Goal: Task Accomplishment & Management: Manage account settings

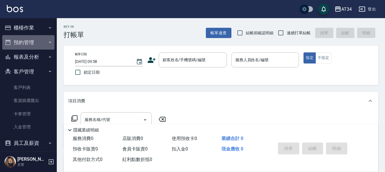
click at [43, 45] on button "預約管理" at bounding box center [28, 42] width 52 height 15
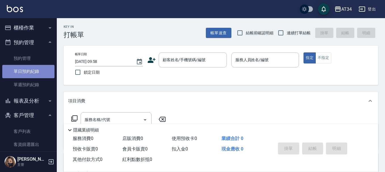
click at [32, 70] on link "單日預約紀錄" at bounding box center [28, 71] width 52 height 13
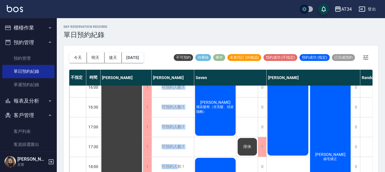
scroll to position [268, 0]
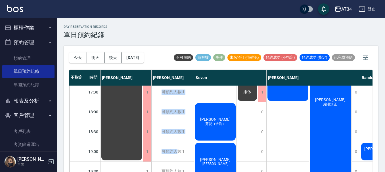
click at [179, 170] on div "不指定 時間 [PERSON_NAME] [PERSON_NAME] Seven [PERSON_NAME] [PERSON_NAME] [PERSON_NA…" at bounding box center [220, 121] width 303 height 103
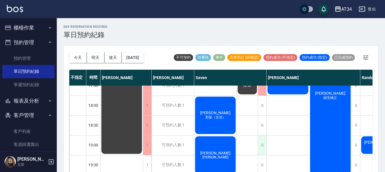
click at [260, 152] on div "0" at bounding box center [262, 146] width 9 height 20
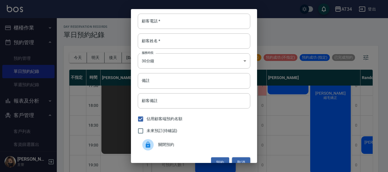
click at [232, 161] on button "取消" at bounding box center [241, 162] width 18 height 10
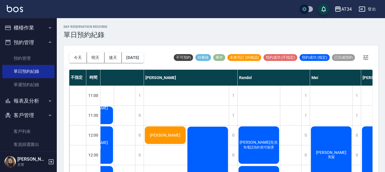
scroll to position [0, 108]
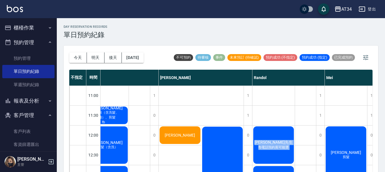
click at [248, 38] on div "day Reservation records 單日預約紀錄" at bounding box center [221, 32] width 314 height 14
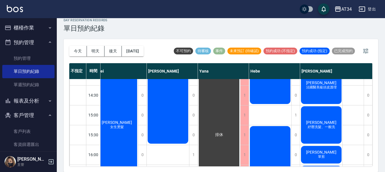
scroll to position [161, 340]
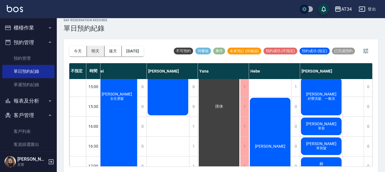
click at [99, 51] on button "明天" at bounding box center [96, 51] width 18 height 10
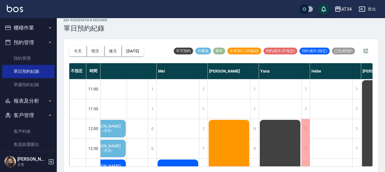
scroll to position [28, 340]
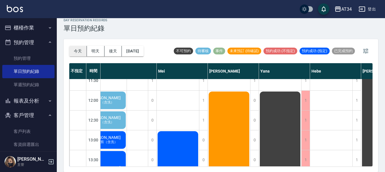
click at [80, 48] on button "今天" at bounding box center [78, 51] width 18 height 10
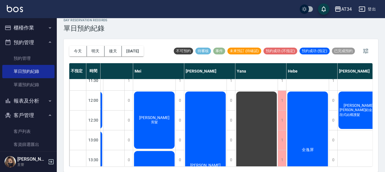
scroll to position [28, 275]
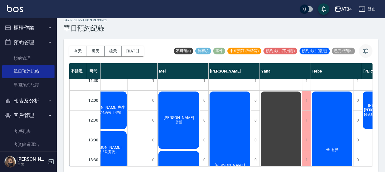
click at [370, 50] on button "button" at bounding box center [366, 51] width 14 height 14
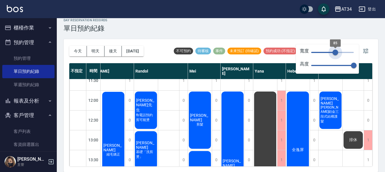
type input "77"
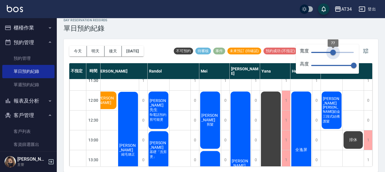
drag, startPoint x: 352, startPoint y: 52, endPoint x: 333, endPoint y: 51, distance: 19.3
click at [333, 51] on span "77" at bounding box center [333, 53] width 6 height 6
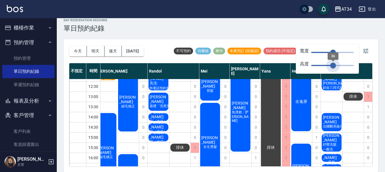
type input "35"
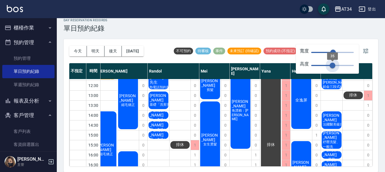
drag, startPoint x: 352, startPoint y: 66, endPoint x: 332, endPoint y: 64, distance: 19.6
click at [332, 64] on span "35" at bounding box center [332, 66] width 6 height 6
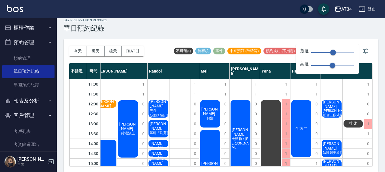
scroll to position [0, 0]
